Goal: Register for event/course

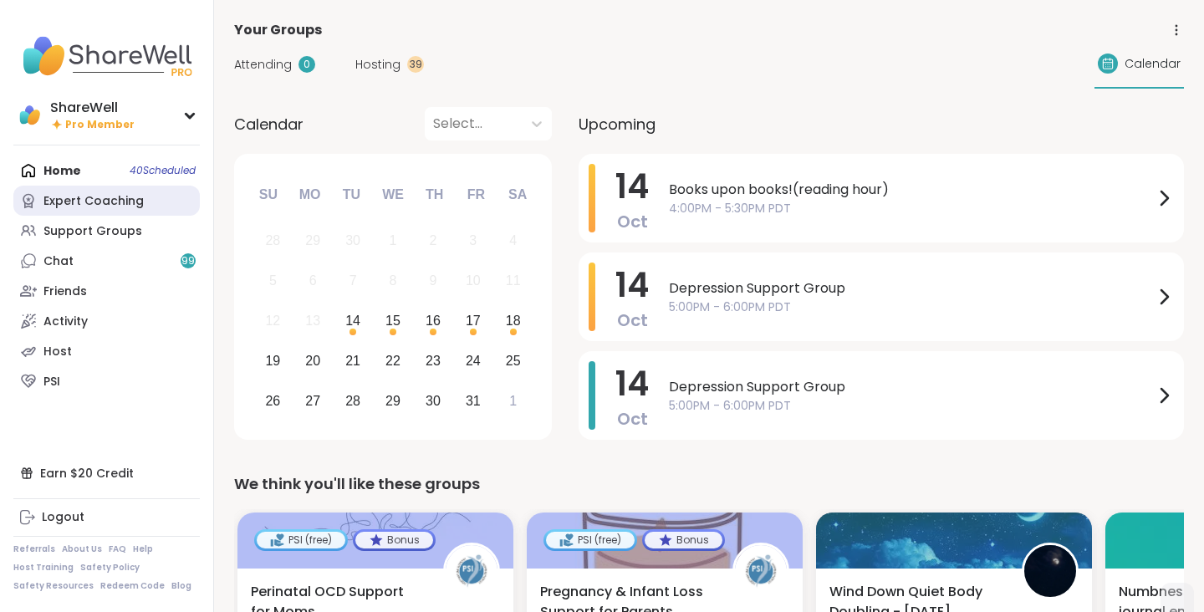
click at [136, 199] on div "Expert Coaching" at bounding box center [93, 201] width 100 height 17
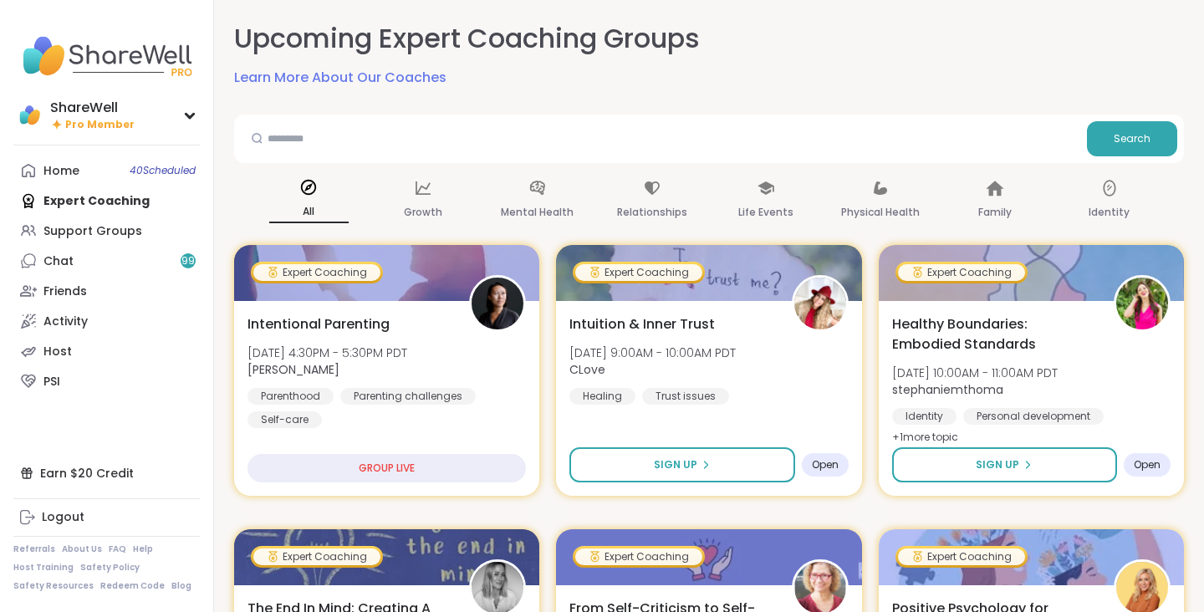
click at [754, 52] on div "Upcoming Expert Coaching Groups Learn More About Our Coaches" at bounding box center [709, 54] width 950 height 68
click at [785, 36] on div "Upcoming Expert Coaching Groups Learn More About Our Coaches" at bounding box center [709, 54] width 950 height 68
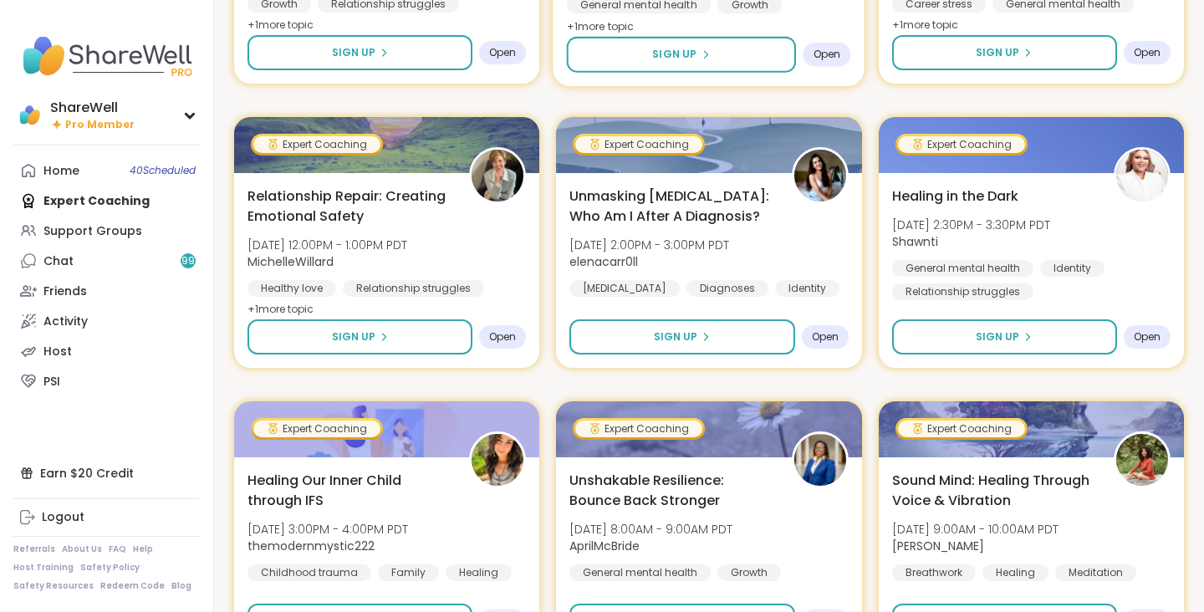
scroll to position [3023, 0]
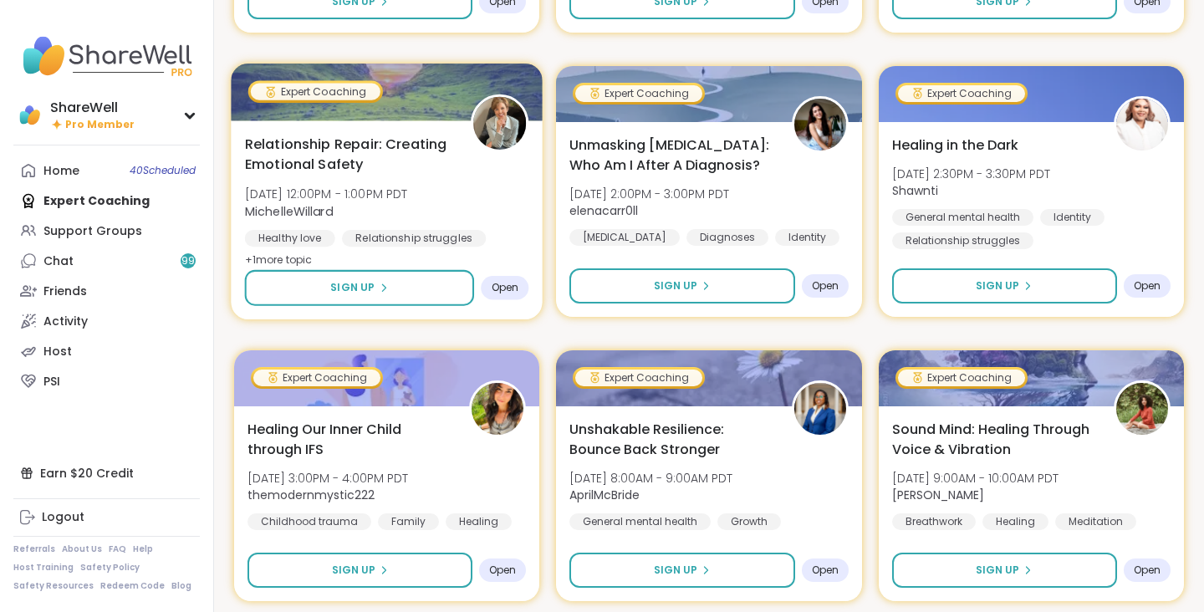
click at [363, 165] on span "Relationship Repair: Creating Emotional Safety" at bounding box center [348, 154] width 207 height 41
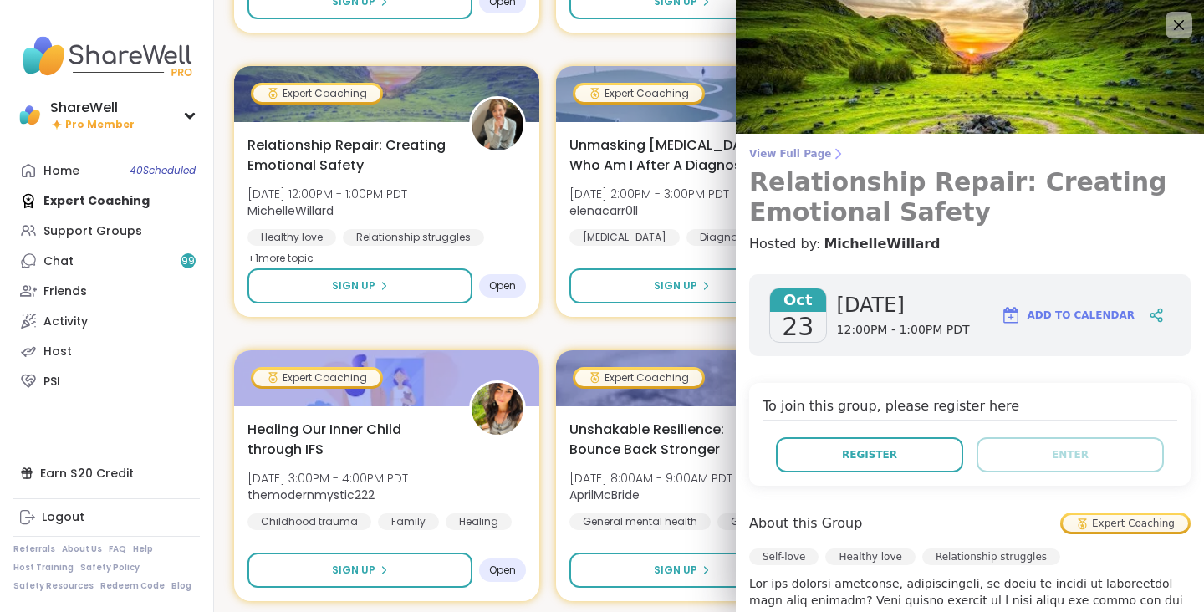
click at [793, 156] on span "View Full Page" at bounding box center [970, 153] width 442 height 13
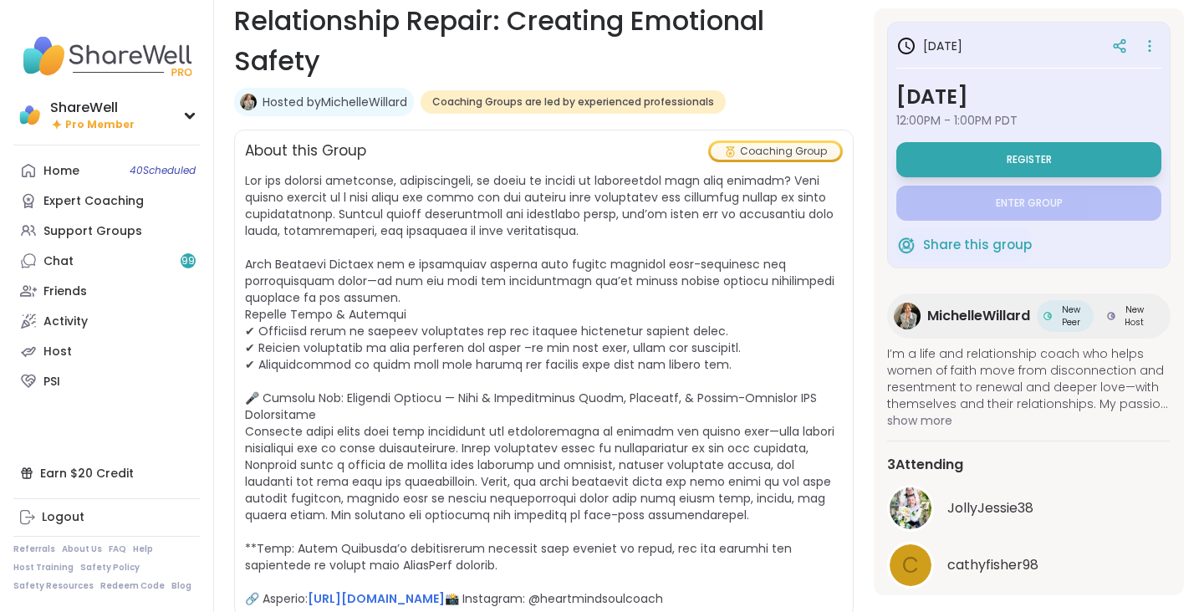
scroll to position [238, 0]
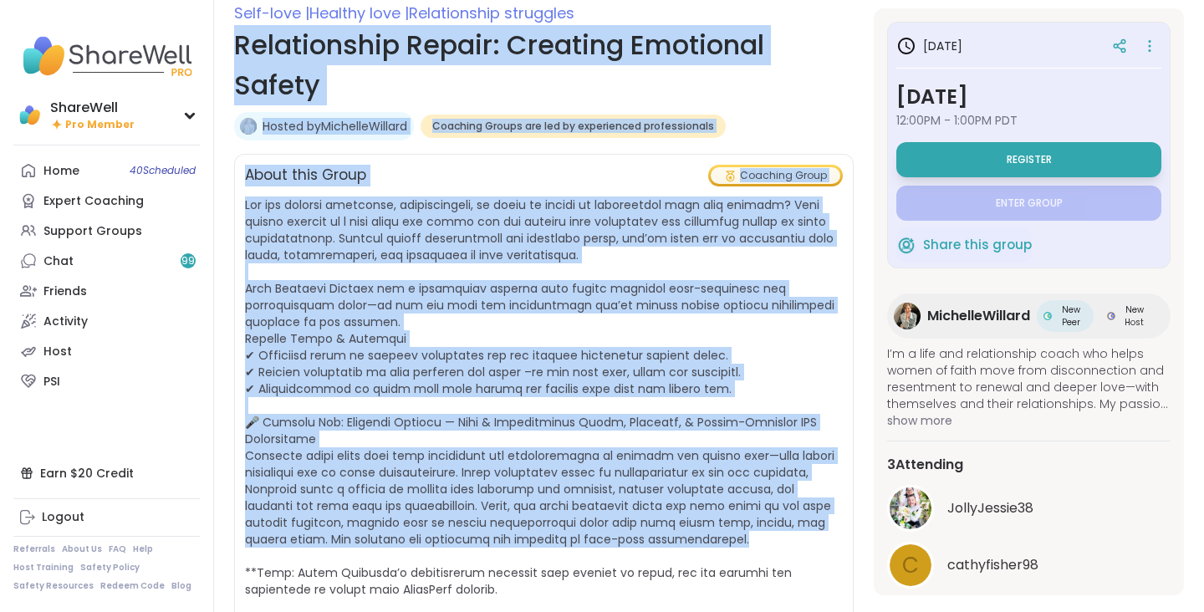
drag, startPoint x: 236, startPoint y: 48, endPoint x: 731, endPoint y: 547, distance: 703.2
click at [731, 547] on div "Self-love | Healthy love | Relationship struggles Relationship Repair: Creating…" at bounding box center [544, 435] width 620 height 868
copy div "Loremipsumdo Sitame: Consecte Adipiscin Elitse Doeius te IncididuNtutlab Etdolo…"
click at [780, 259] on span "[URL][DOMAIN_NAME] 📸 Instagram: @heartmindsoulcoach" at bounding box center [544, 414] width 598 height 435
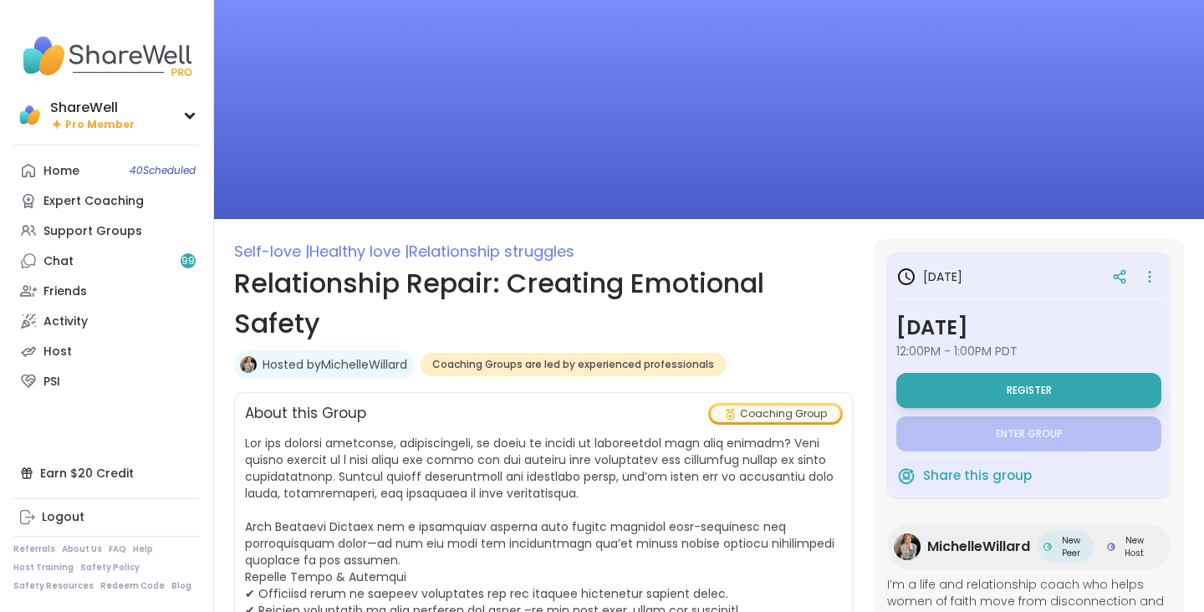
scroll to position [0, 0]
